Goal: Information Seeking & Learning: Learn about a topic

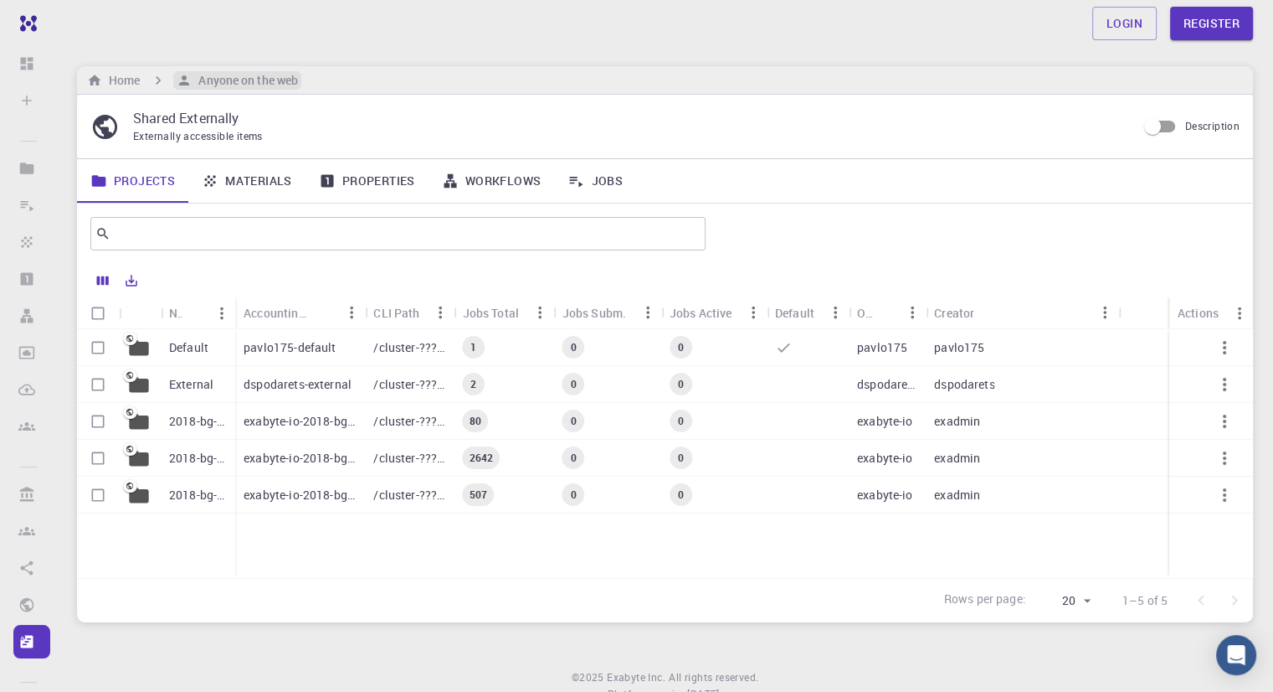
click at [190, 75] on icon "breadcrumb" at bounding box center [184, 80] width 15 height 15
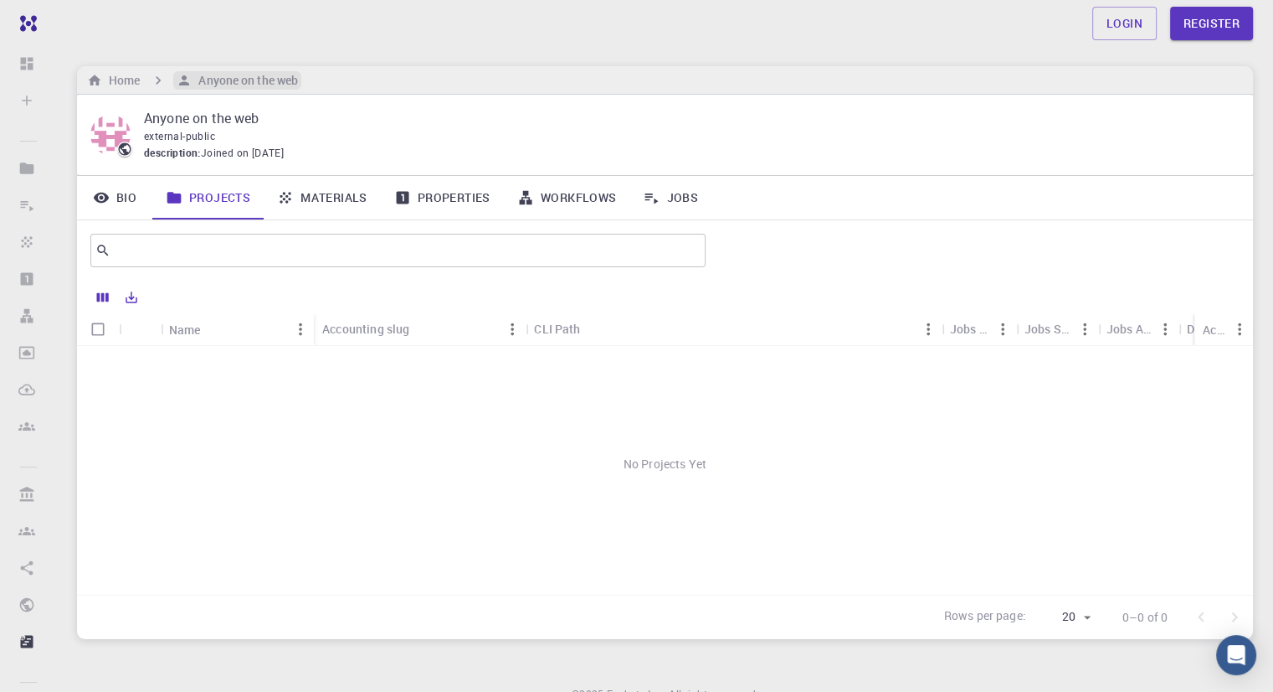
click at [190, 75] on icon "breadcrumb" at bounding box center [184, 80] width 15 height 15
click at [155, 77] on icon "breadcrumb" at bounding box center [158, 80] width 17 height 17
click at [178, 80] on icon "breadcrumb" at bounding box center [184, 80] width 15 height 15
click at [323, 198] on link "Materials" at bounding box center [322, 198] width 117 height 44
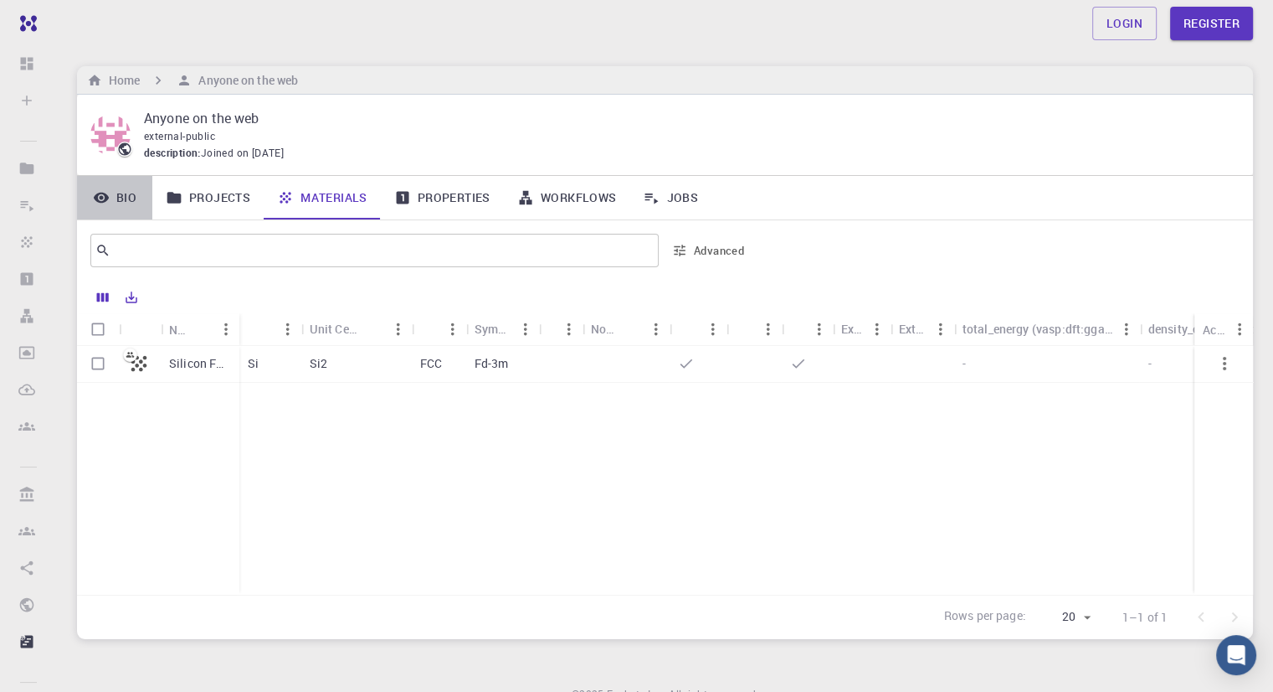
click at [125, 201] on link "Bio" at bounding box center [114, 198] width 75 height 44
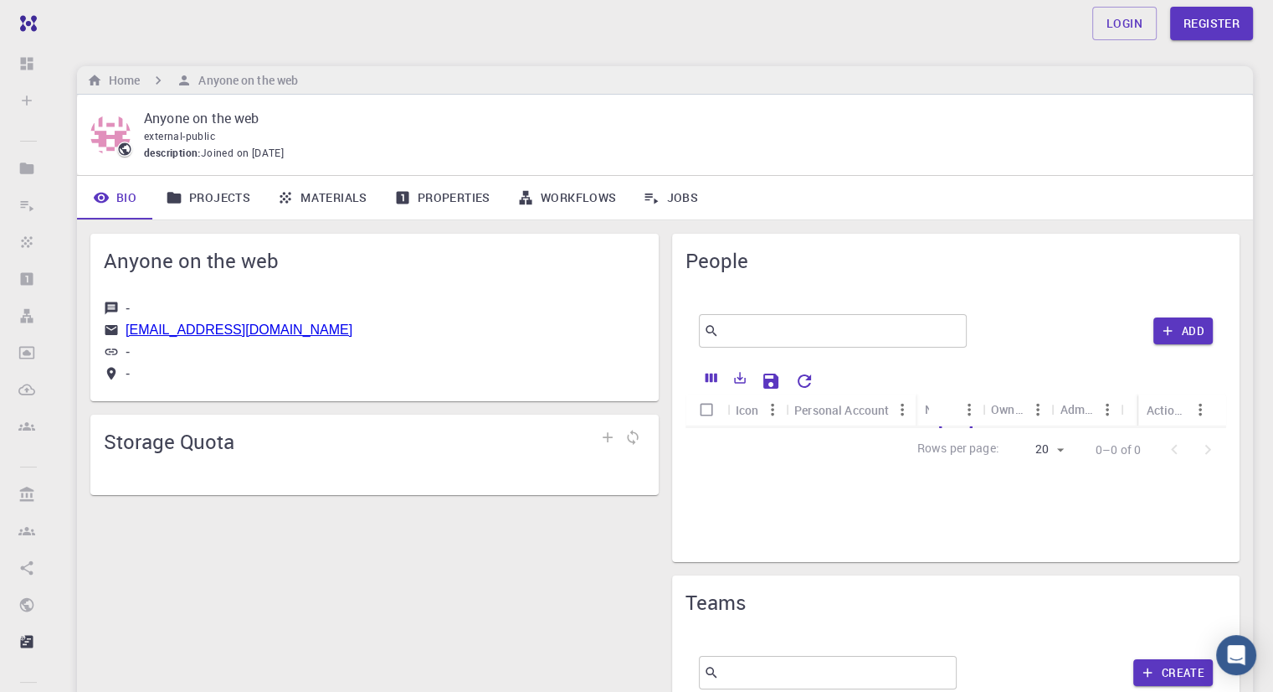
click at [209, 198] on link "Projects" at bounding box center [207, 198] width 111 height 44
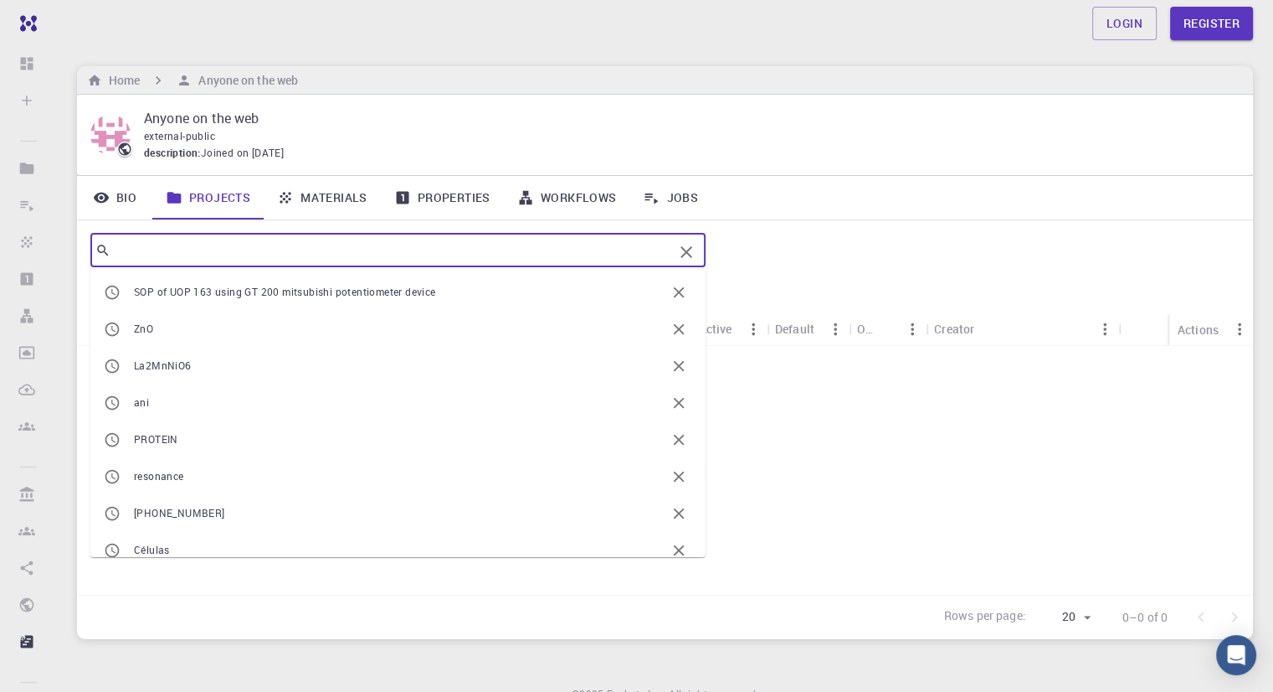
click at [217, 242] on input "text" at bounding box center [392, 250] width 563 height 23
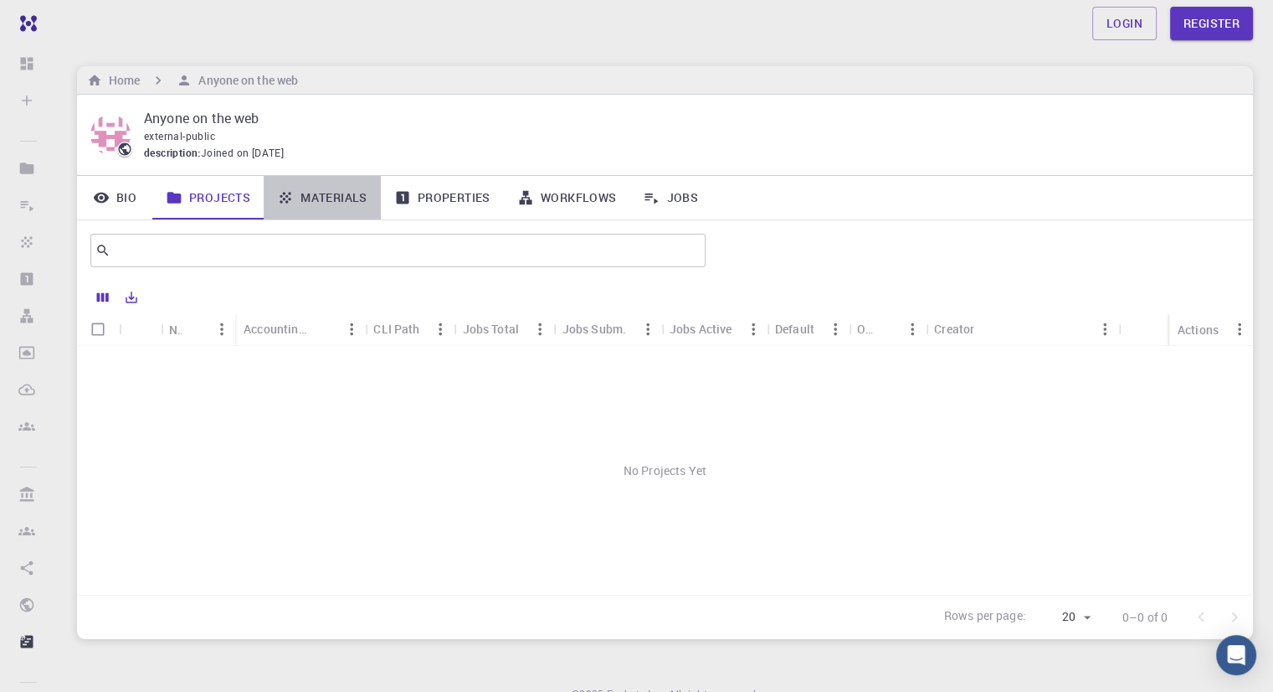
click at [318, 188] on link "Materials" at bounding box center [322, 198] width 117 height 44
